Goal: Complete application form

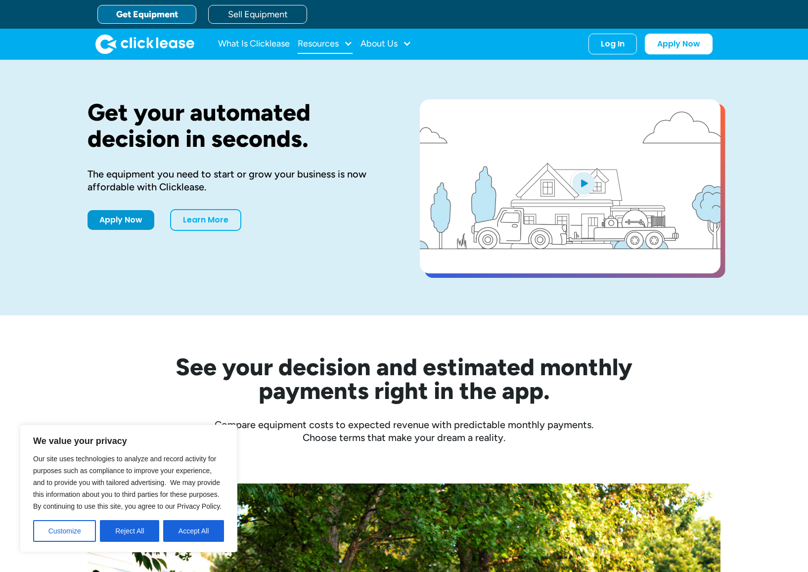
click at [351, 45] on div at bounding box center [348, 43] width 9 height 9
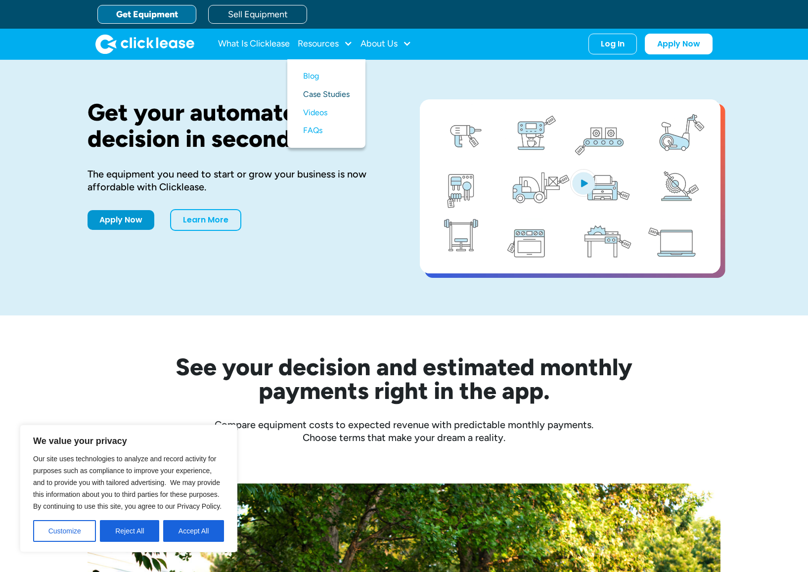
click at [341, 94] on link "Case Studies" at bounding box center [326, 95] width 46 height 18
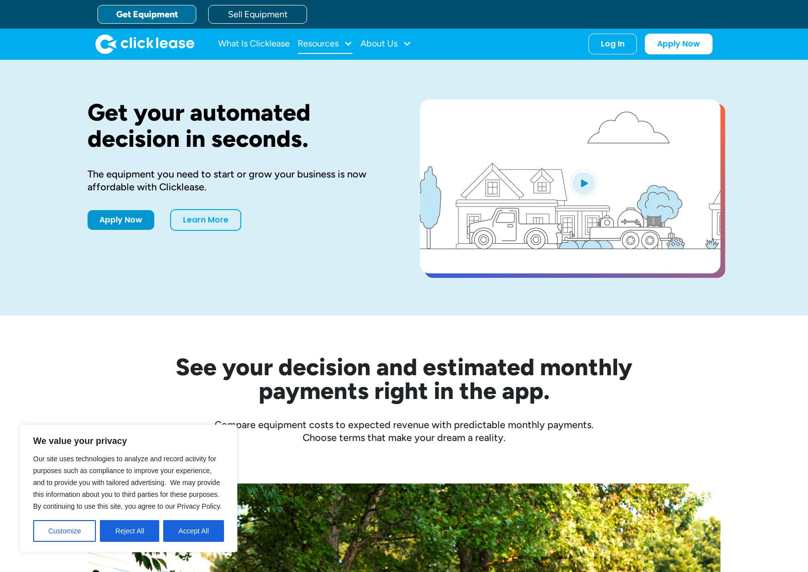
click at [350, 42] on div at bounding box center [348, 43] width 9 height 9
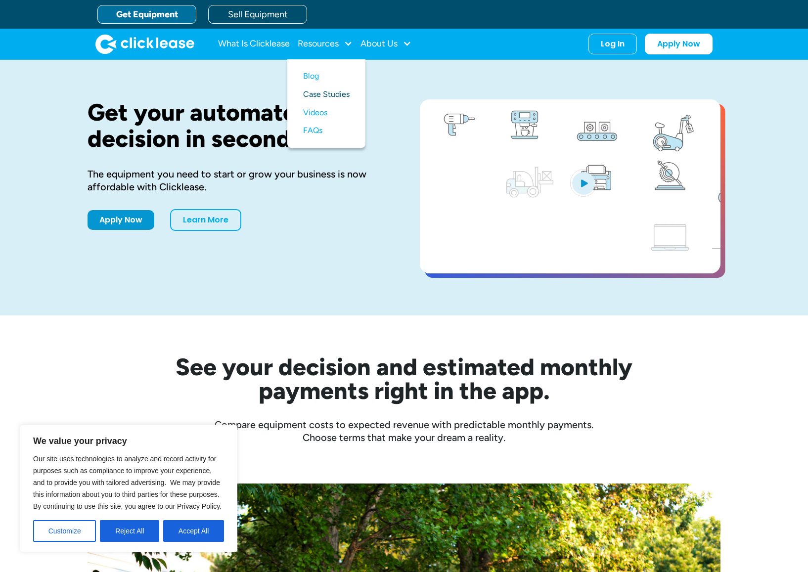
click at [328, 95] on link "Case Studies" at bounding box center [326, 95] width 46 height 18
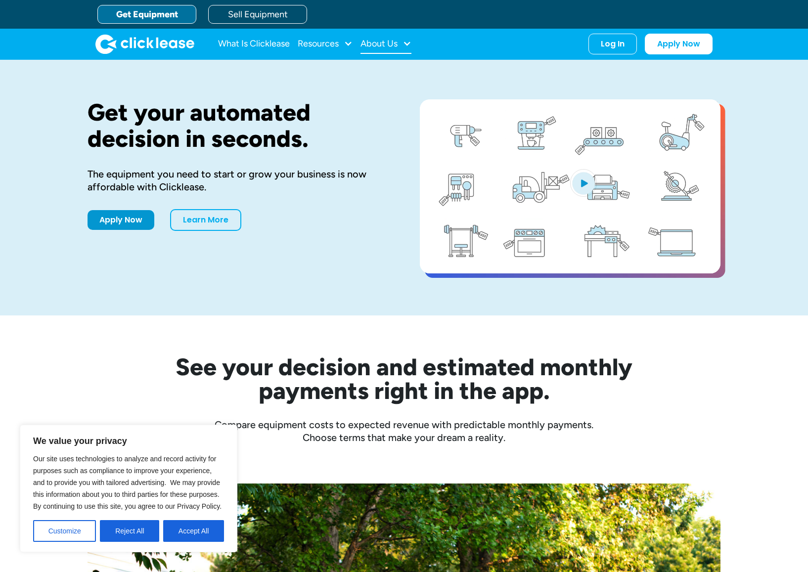
click at [407, 41] on div at bounding box center [407, 43] width 9 height 9
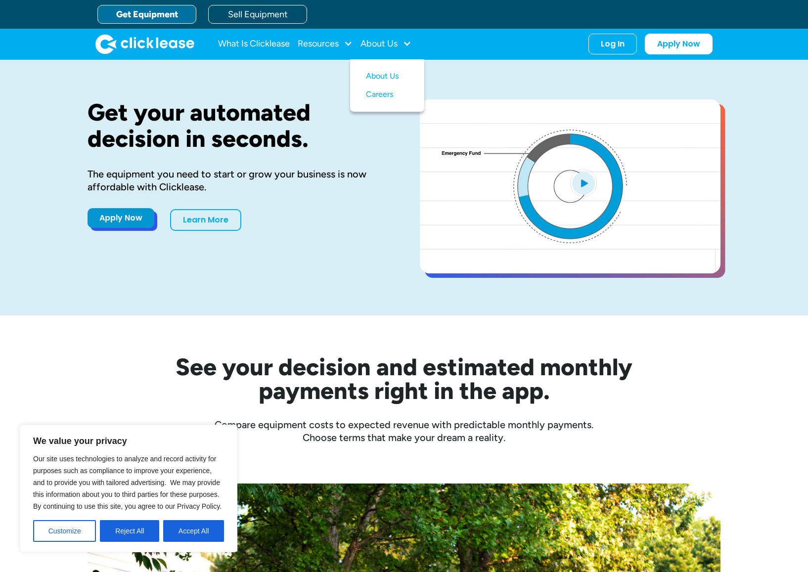
click at [99, 221] on link "Apply Now" at bounding box center [121, 218] width 67 height 20
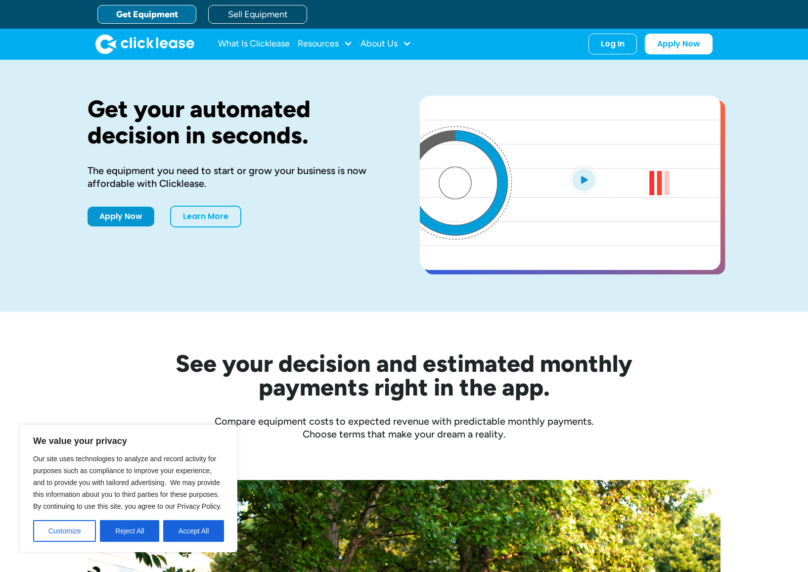
scroll to position [4, 0]
